Goal: Task Accomplishment & Management: Manage account settings

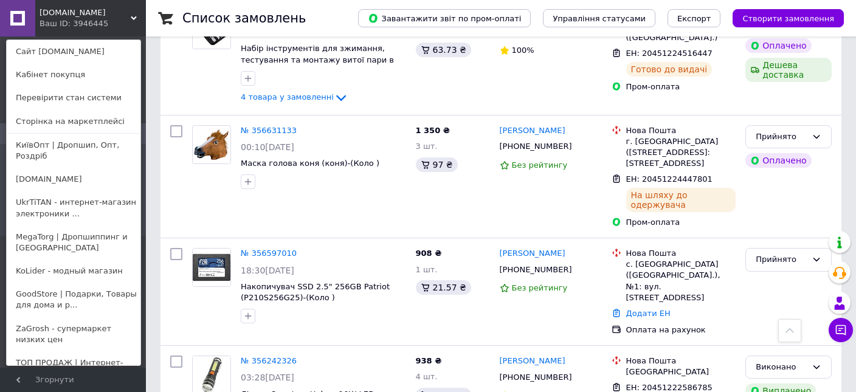
scroll to position [148, 0]
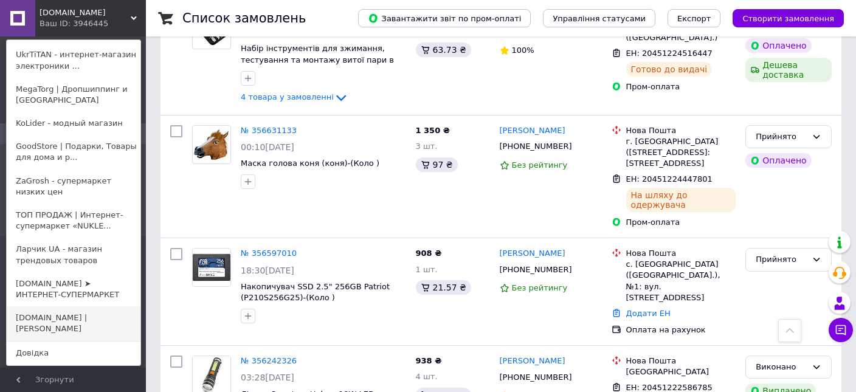
click at [63, 306] on link "[DOMAIN_NAME] | [PERSON_NAME]" at bounding box center [74, 323] width 134 height 34
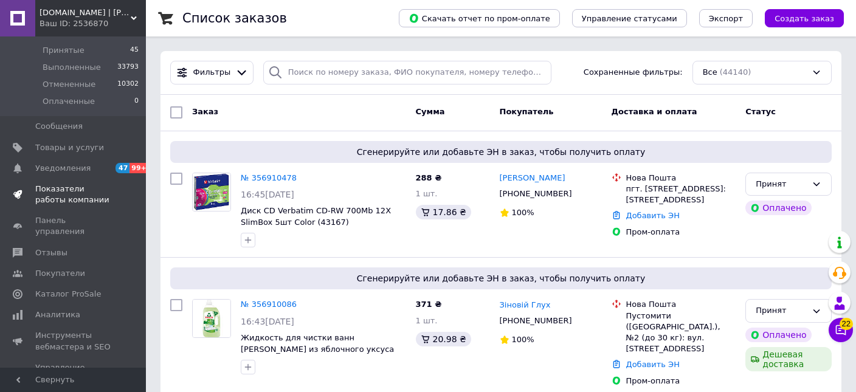
scroll to position [123, 0]
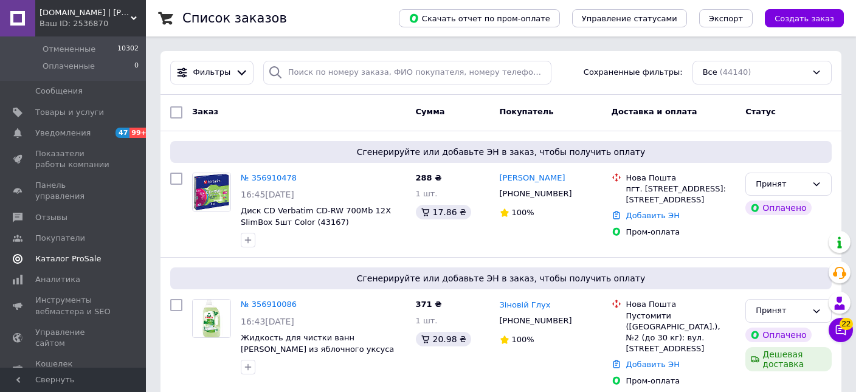
click at [80, 253] on span "Каталог ProSale" at bounding box center [68, 258] width 66 height 11
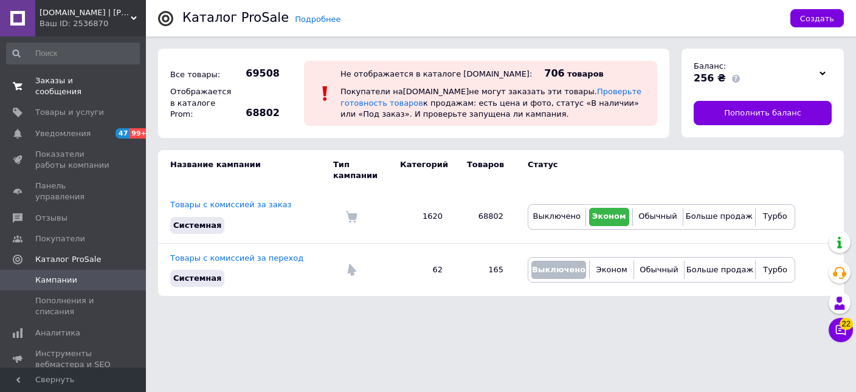
click at [80, 80] on span "Заказы и сообщения" at bounding box center [73, 86] width 77 height 22
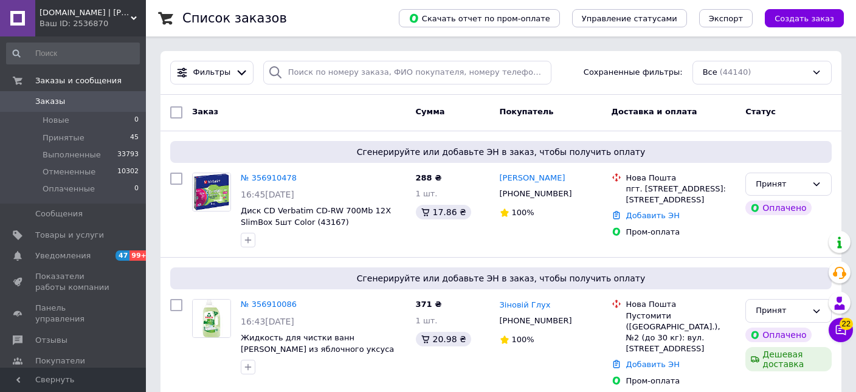
click at [64, 18] on span "[DOMAIN_NAME] | [PERSON_NAME]" at bounding box center [85, 12] width 91 height 11
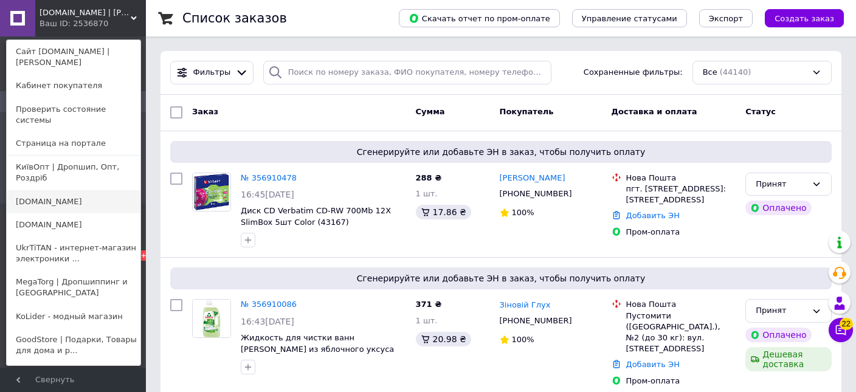
click at [49, 190] on link "[DOMAIN_NAME]" at bounding box center [74, 201] width 134 height 23
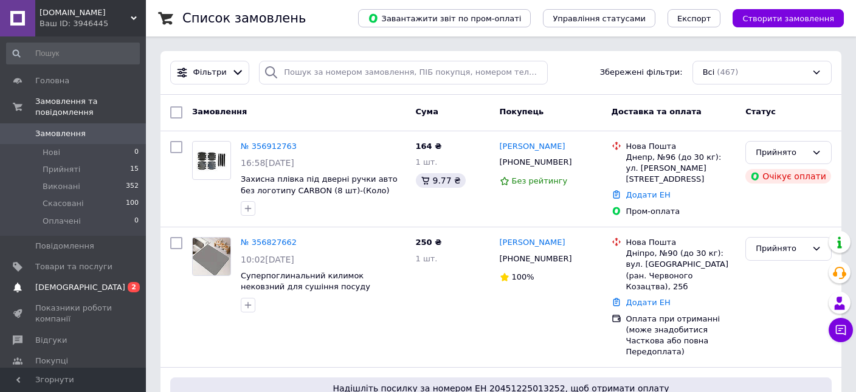
click at [51, 282] on span "[DEMOGRAPHIC_DATA]" at bounding box center [80, 287] width 90 height 11
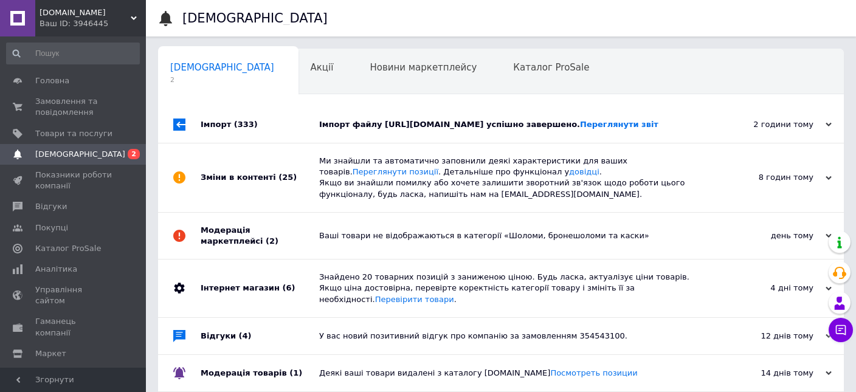
click at [213, 125] on div "Імпорт (333)" at bounding box center [260, 124] width 119 height 36
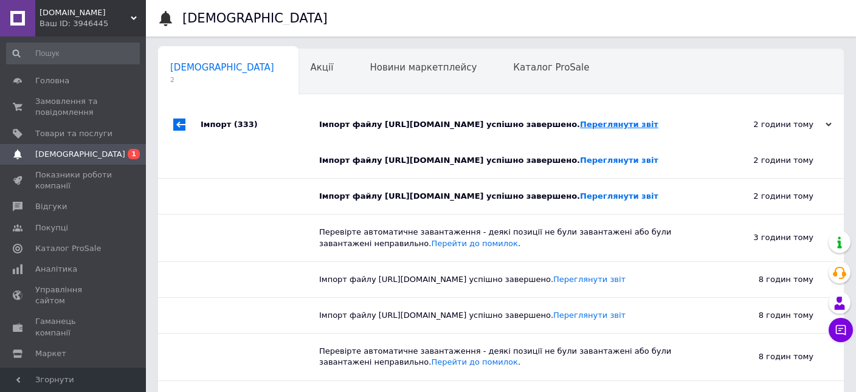
click at [658, 123] on link "Переглянути звіт" at bounding box center [619, 124] width 78 height 9
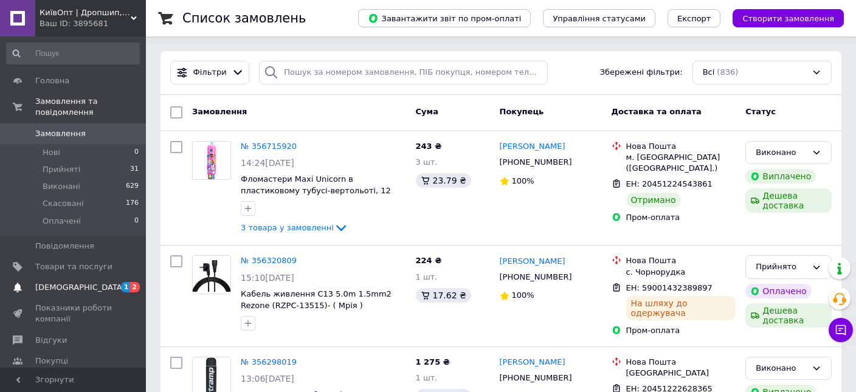
click at [71, 282] on span "[DEMOGRAPHIC_DATA]" at bounding box center [80, 287] width 90 height 11
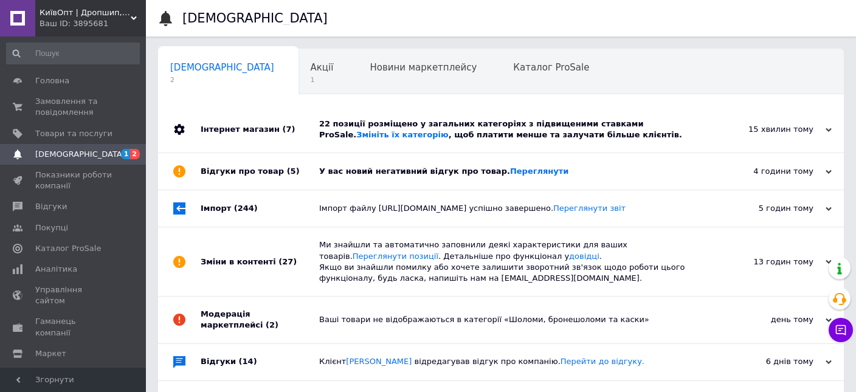
click at [227, 173] on div "Відгуки про товар (5)" at bounding box center [260, 171] width 119 height 36
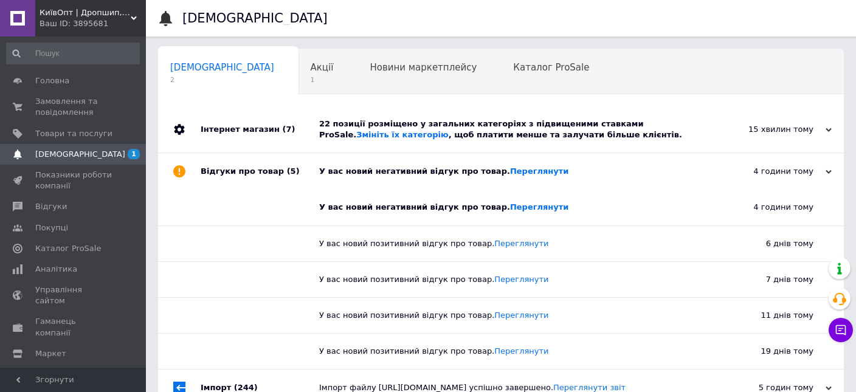
click at [233, 125] on div "Інтернет магазин (7)" at bounding box center [260, 129] width 119 height 46
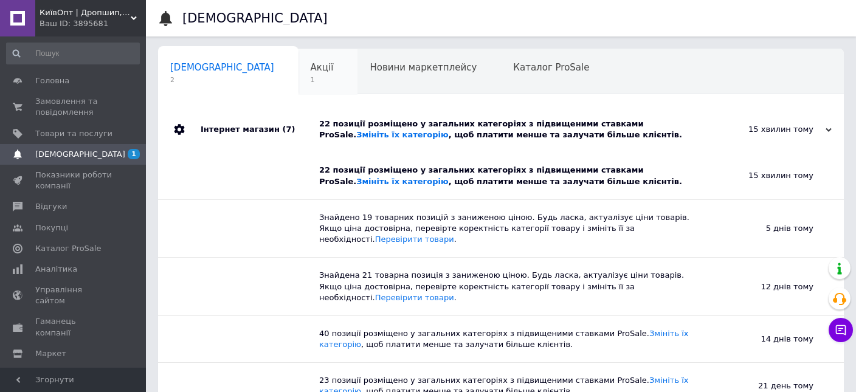
click at [311, 64] on span "Акції" at bounding box center [322, 67] width 23 height 11
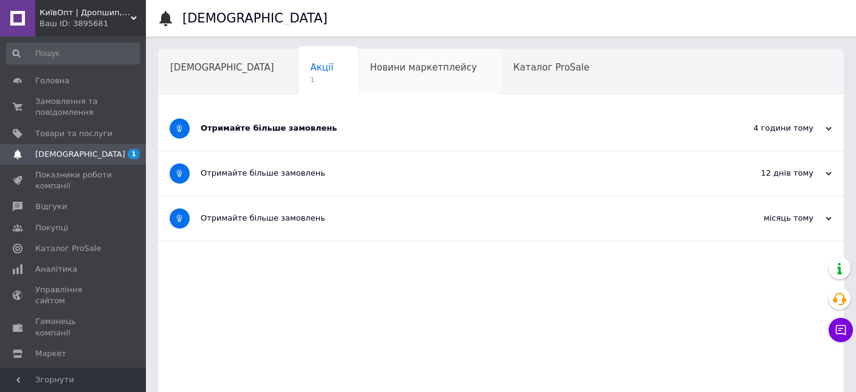
click at [370, 64] on span "Новини маркетплейсу" at bounding box center [423, 67] width 107 height 11
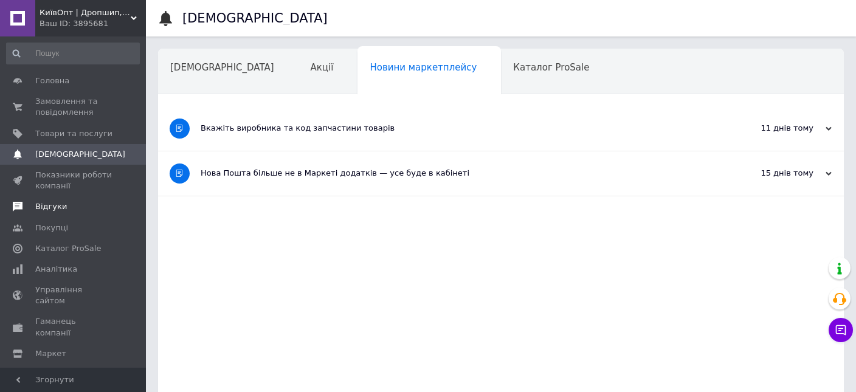
click at [59, 203] on span "Відгуки" at bounding box center [51, 206] width 32 height 11
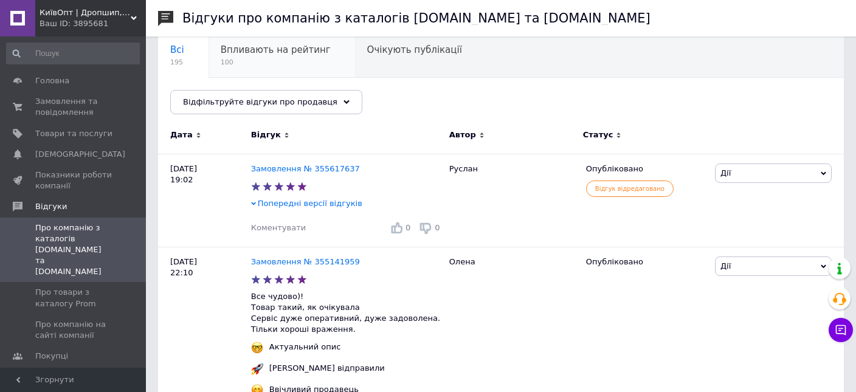
scroll to position [128, 0]
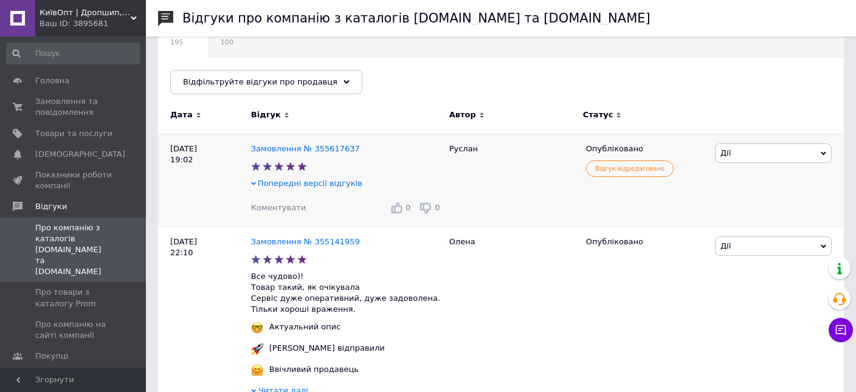
click at [314, 184] on span "Попередні версії відгуків" at bounding box center [310, 183] width 105 height 9
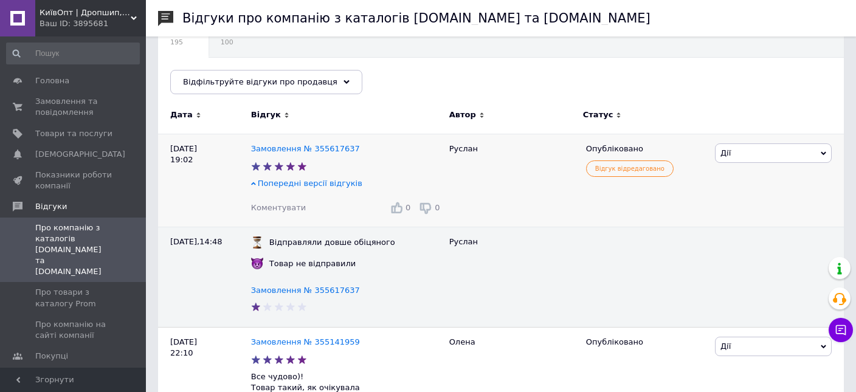
click at [312, 184] on span "Попередні версії відгуків" at bounding box center [310, 183] width 105 height 9
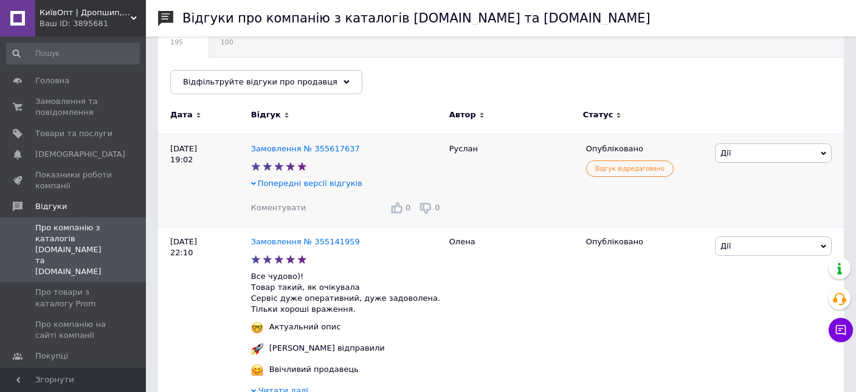
click at [312, 184] on span "Попередні версії відгуків" at bounding box center [310, 183] width 105 height 9
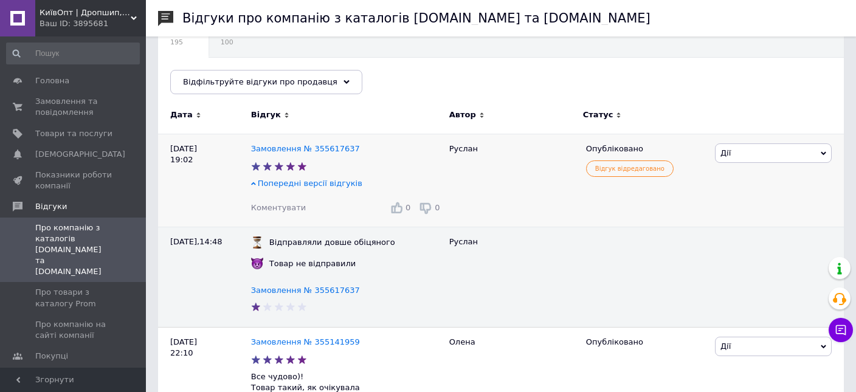
click at [312, 184] on span "Попередні версії відгуків" at bounding box center [310, 183] width 105 height 9
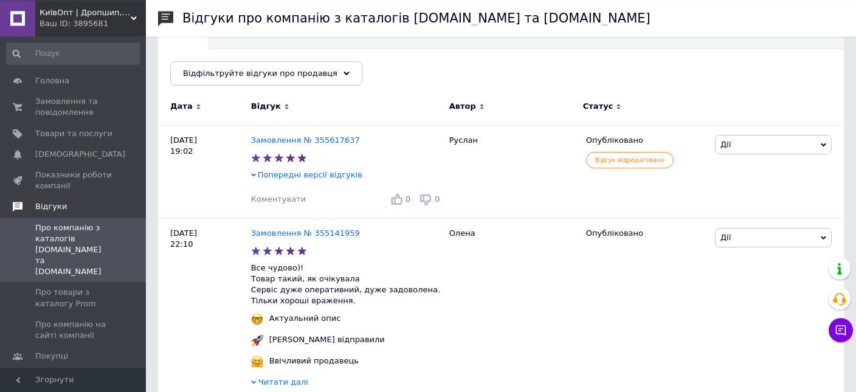
scroll to position [64, 0]
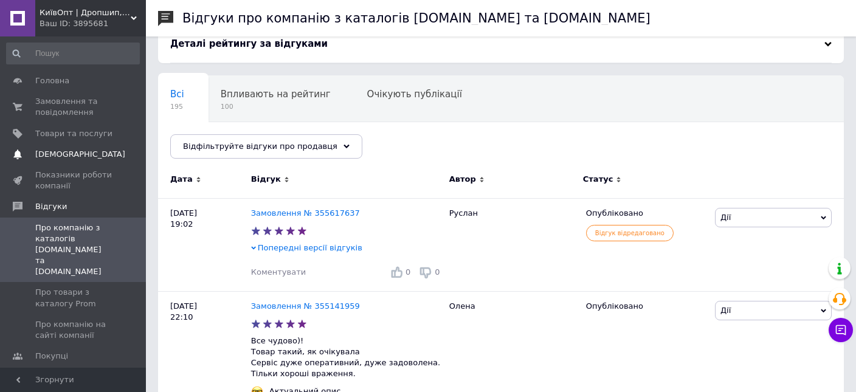
click at [69, 153] on span "[DEMOGRAPHIC_DATA]" at bounding box center [80, 154] width 90 height 11
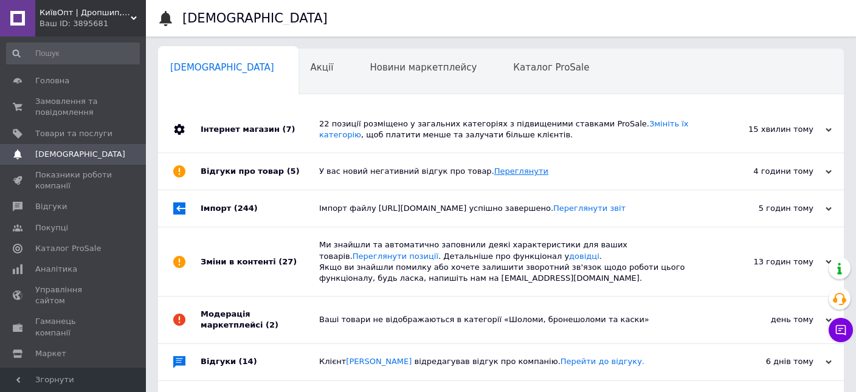
click at [494, 170] on link "Переглянути" at bounding box center [521, 171] width 54 height 9
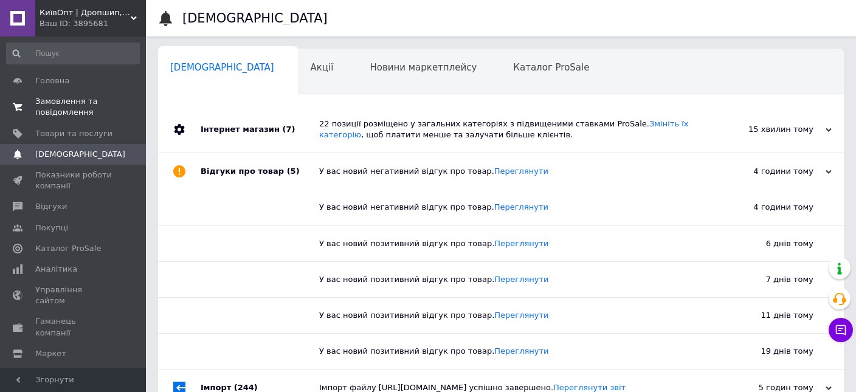
click at [62, 103] on span "Замовлення та повідомлення" at bounding box center [73, 107] width 77 height 22
